Goal: Transaction & Acquisition: Purchase product/service

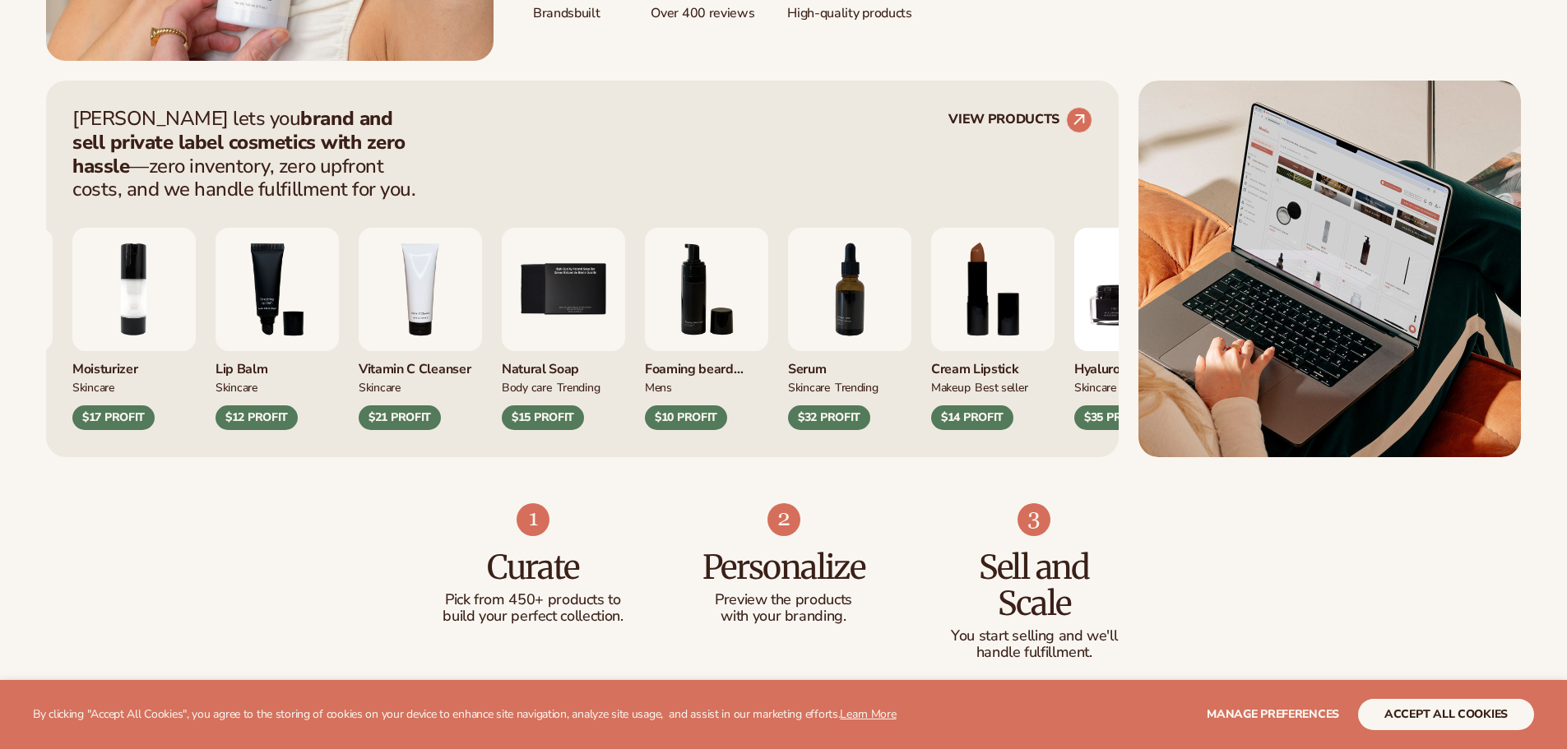
scroll to position [603, 0]
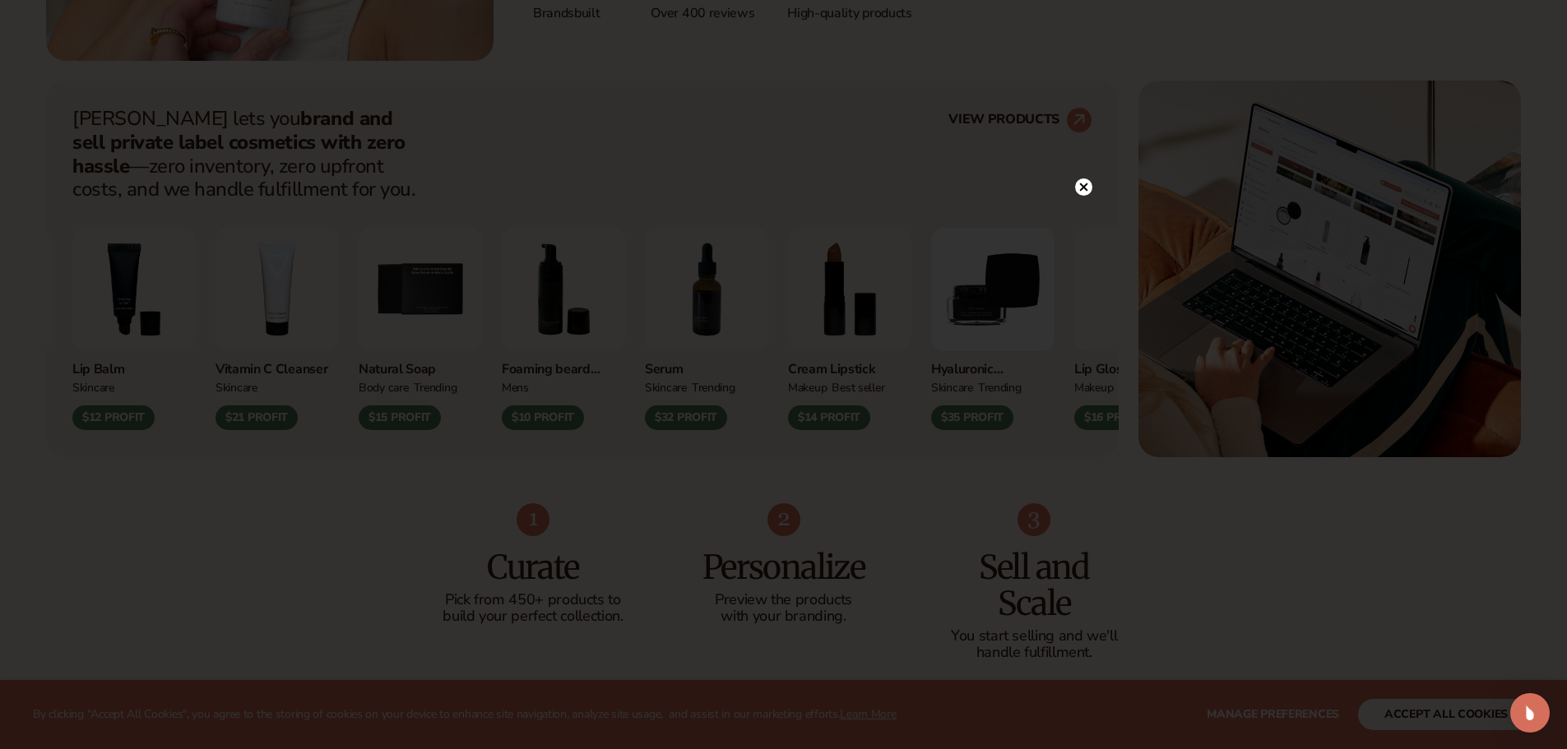
click at [1085, 181] on circle at bounding box center [1083, 186] width 17 height 17
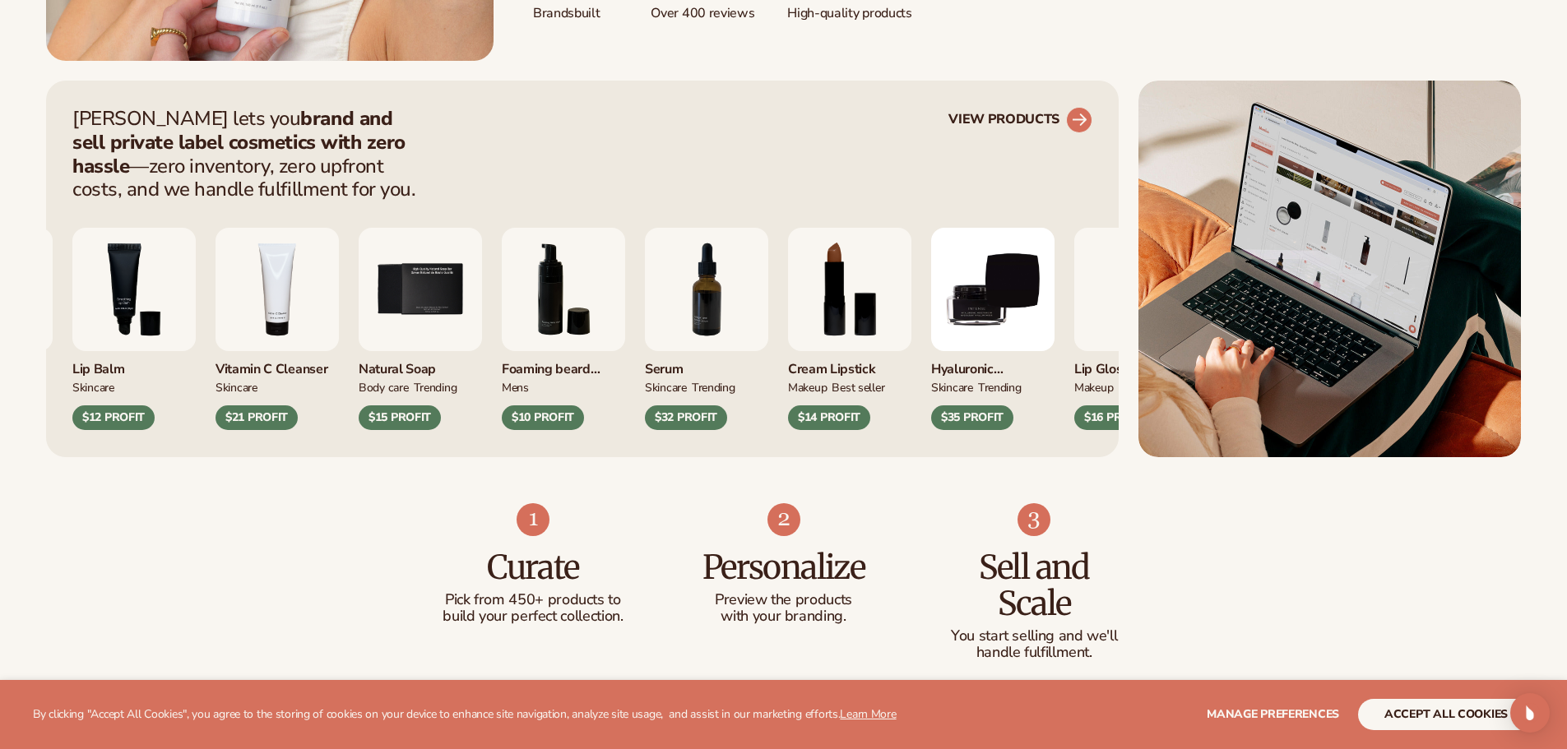
click at [1077, 114] on circle at bounding box center [1079, 120] width 36 height 36
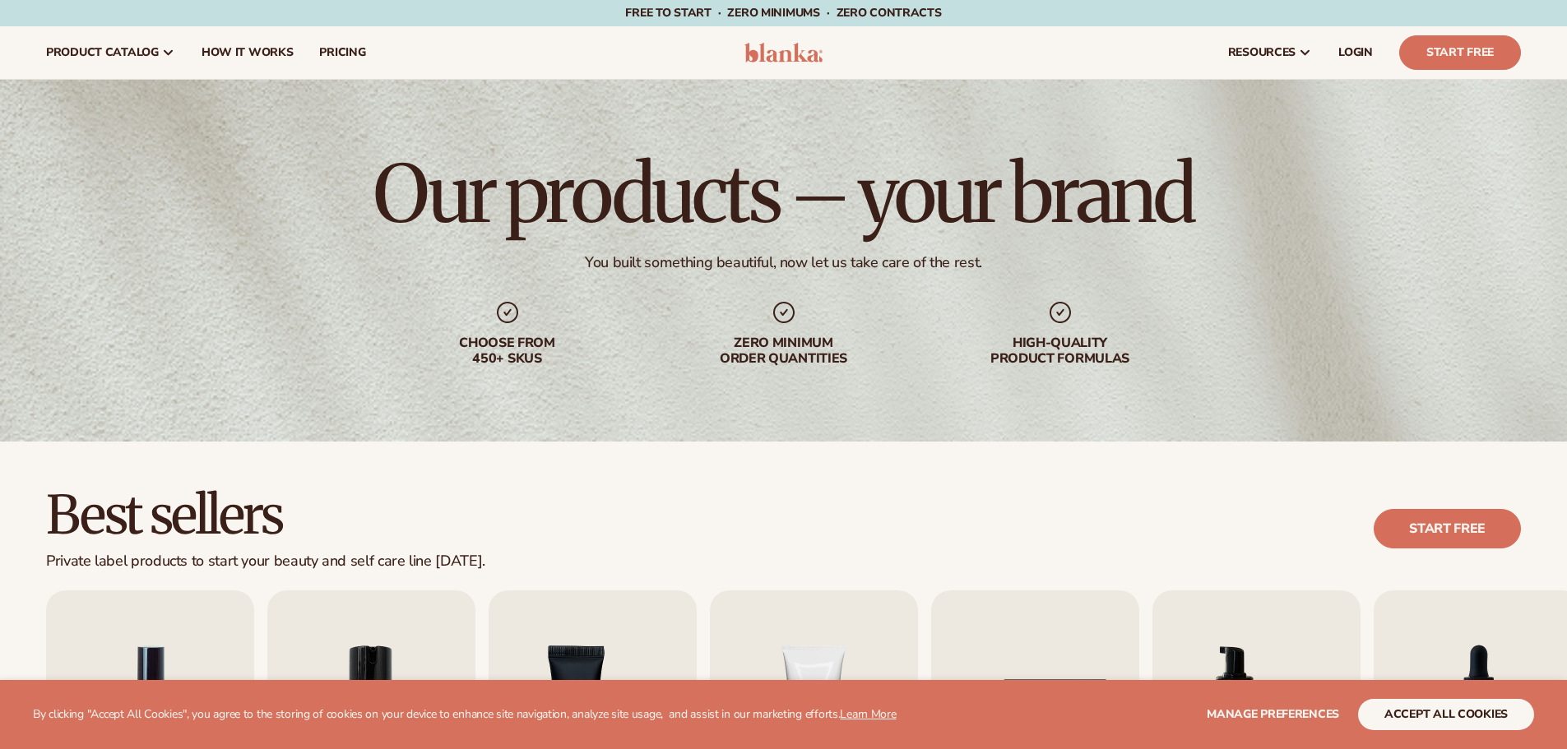
scroll to position [384, 0]
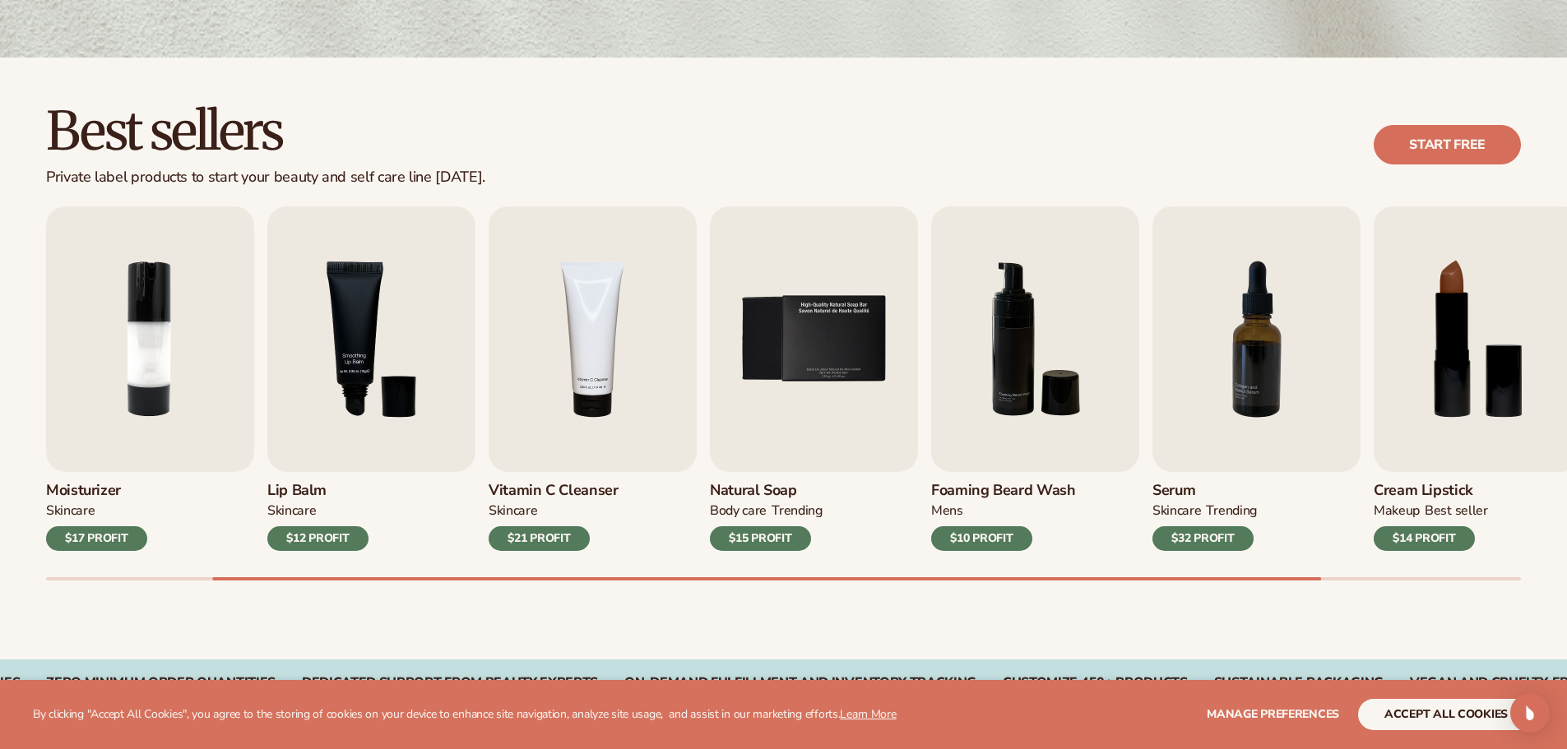
drag, startPoint x: 331, startPoint y: 568, endPoint x: 414, endPoint y: 564, distance: 83.2
click at [414, 564] on div "Lip Gloss MAKEUP $16 PROFIT Moisturizer SKINCARE $17 PROFIT SKINCARE mens" at bounding box center [806, 393] width 1521 height 374
drag, startPoint x: 416, startPoint y: 574, endPoint x: 266, endPoint y: 572, distance: 150.5
click at [266, 572] on div "Lip Gloss MAKEUP $16 PROFIT Moisturizer SKINCARE $17 PROFIT SKINCARE mens" at bounding box center [806, 393] width 1521 height 374
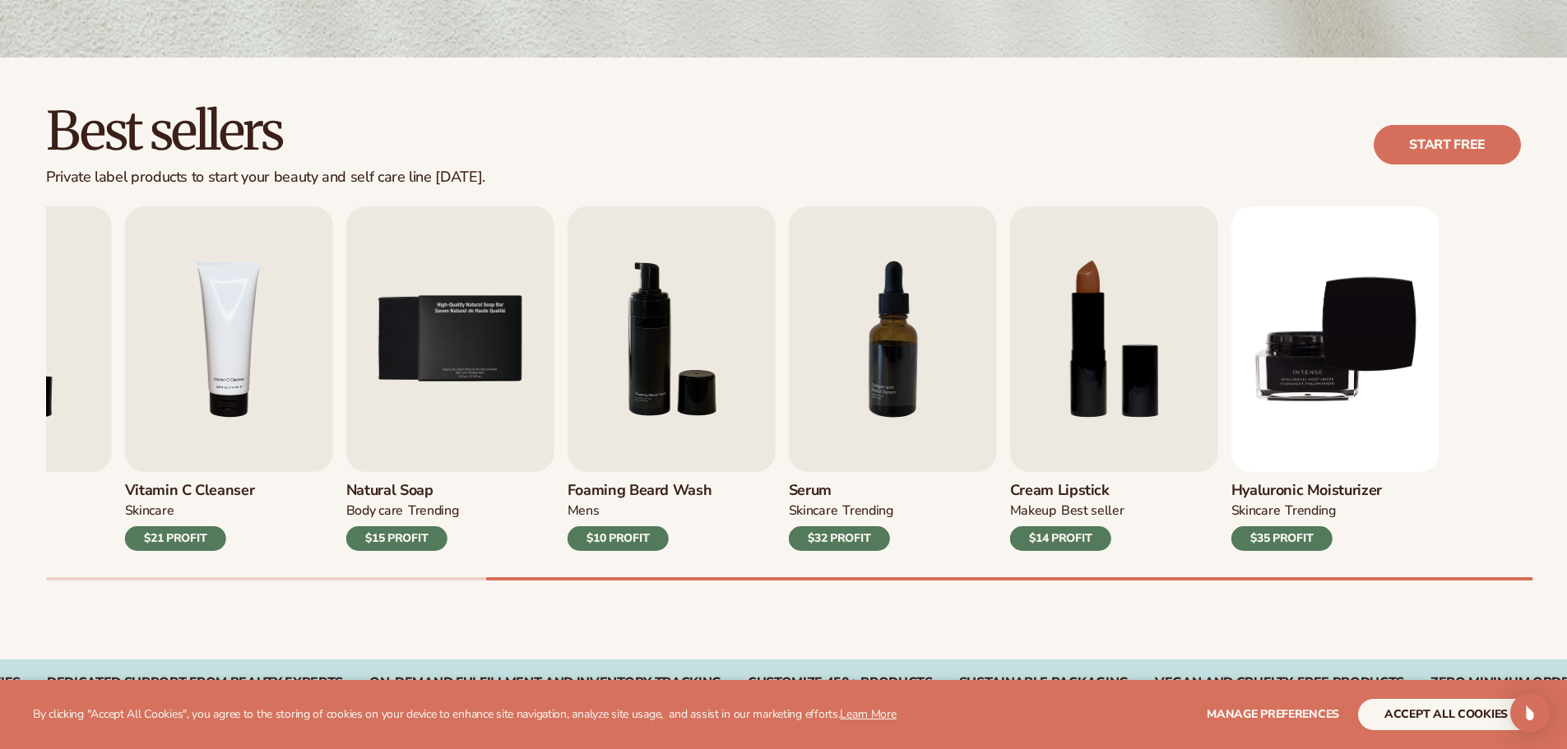
click at [178, 506] on div "Vitamin C Cleanser Skincare $21 PROFIT" at bounding box center [229, 511] width 208 height 79
